Goal: Information Seeking & Learning: Learn about a topic

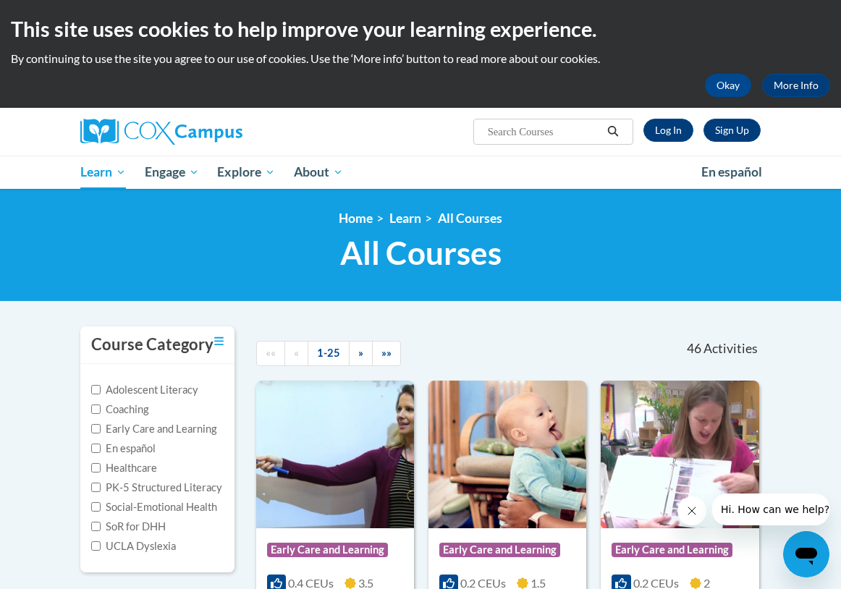
click at [517, 138] on input "Search..." at bounding box center [544, 131] width 116 height 17
paste input "Children’s Progress in Language & Literacy in the Early Years, AT136686"
type input "Children’s Progress in Language & Literacy in the Early Years, AT136686"
click at [619, 132] on icon "Search" at bounding box center [612, 131] width 13 height 11
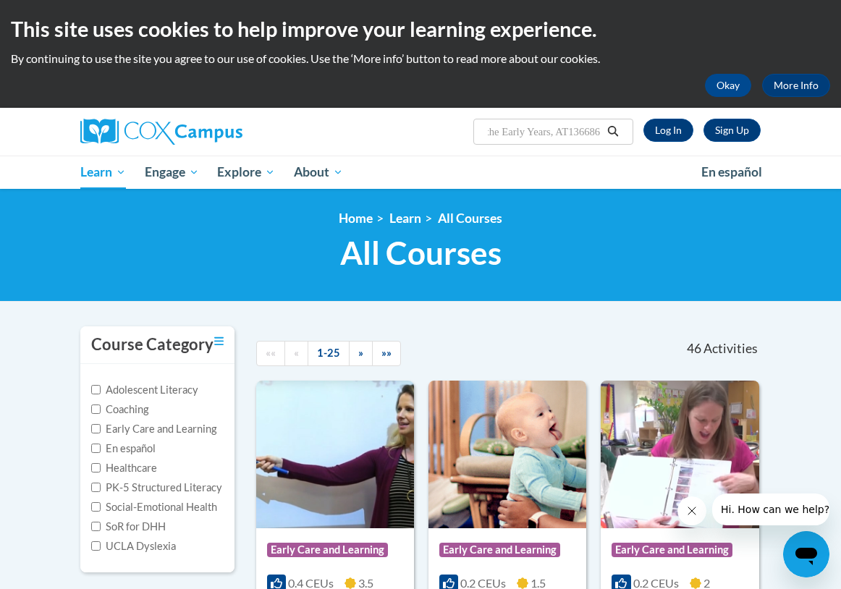
scroll to position [0, 0]
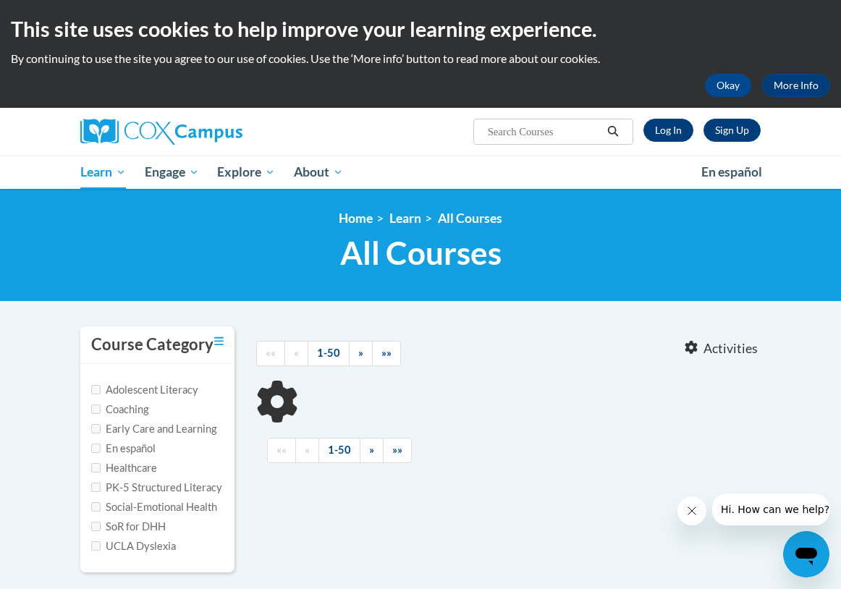
type input "Children’s Progress in Language"
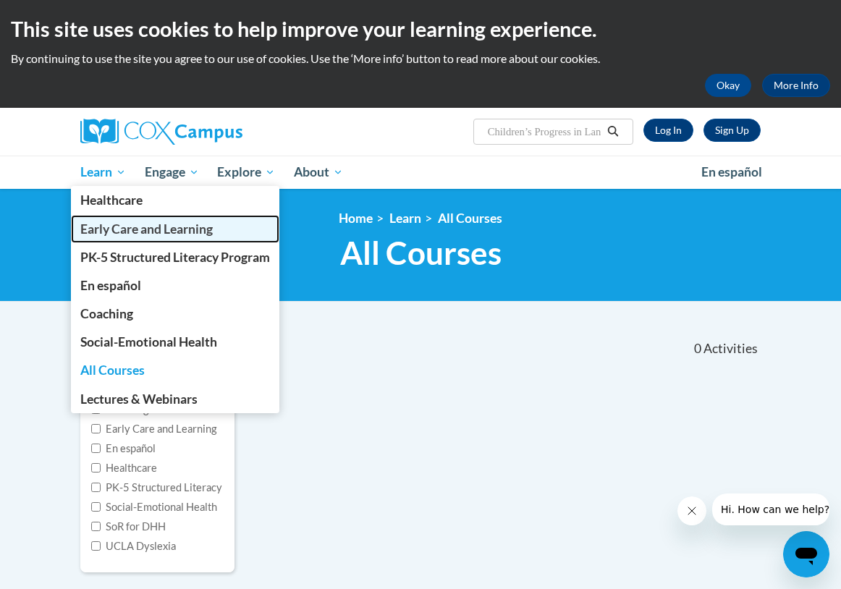
click at [135, 239] on link "Early Care and Learning" at bounding box center [175, 229] width 208 height 28
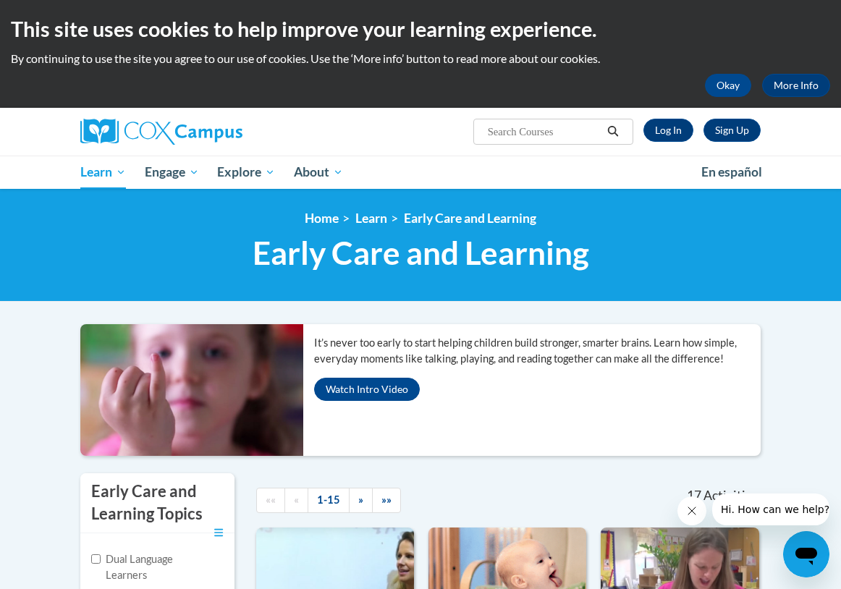
click at [576, 134] on input "Search..." at bounding box center [544, 131] width 116 height 17
paste input "Children’s Progress in Language & Literacy in the Early Years, AT136686"
drag, startPoint x: 552, startPoint y: 135, endPoint x: 380, endPoint y: 134, distance: 172.2
click at [380, 134] on div "Sign Up Log In Search Search... Children’s Progress in Language & Literacy in t…" at bounding box center [537, 126] width 468 height 37
type input "AT136686"
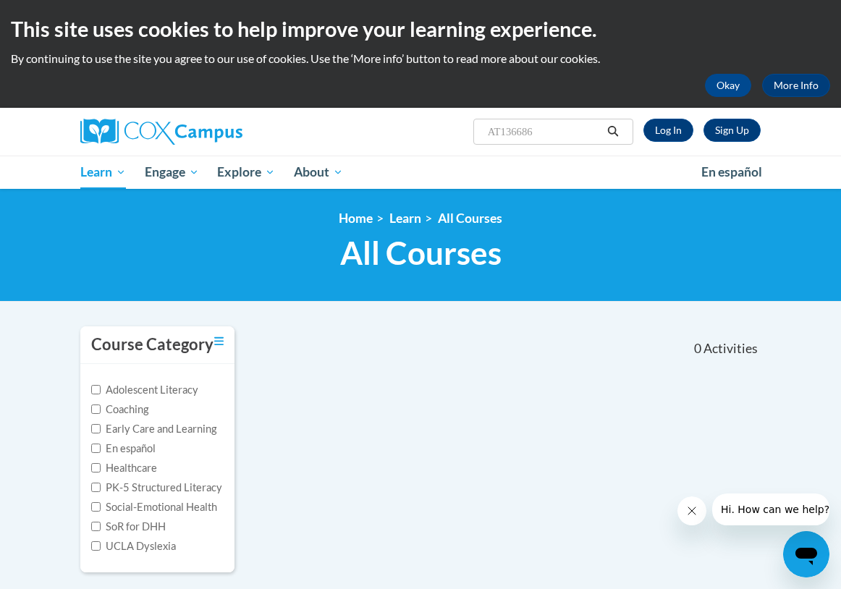
drag, startPoint x: 504, startPoint y: 134, endPoint x: 479, endPoint y: 130, distance: 24.9
click at [479, 130] on span "Search Search... AT136686" at bounding box center [553, 132] width 160 height 26
type input "136686"
